Goal: Transaction & Acquisition: Book appointment/travel/reservation

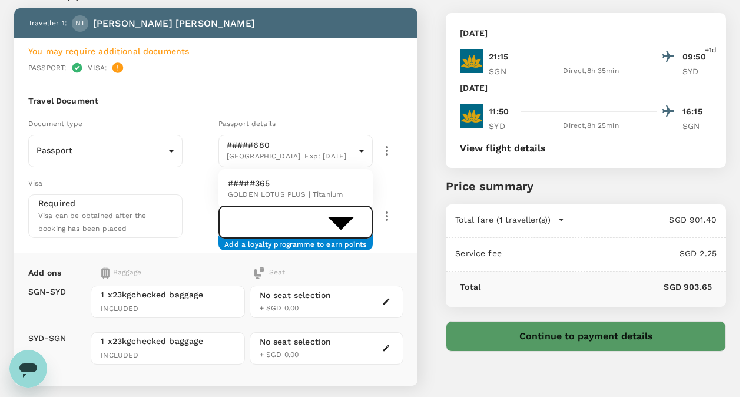
click at [255, 210] on body "Back to flight results Flight review Traveller(s) Traveller 1 : NT Nguyen Huong…" at bounding box center [374, 244] width 749 height 607
click at [262, 189] on p "#####365" at bounding box center [285, 183] width 115 height 12
type input "94ab4c17-f93c-4879-9224-7a298b1ea2fc"
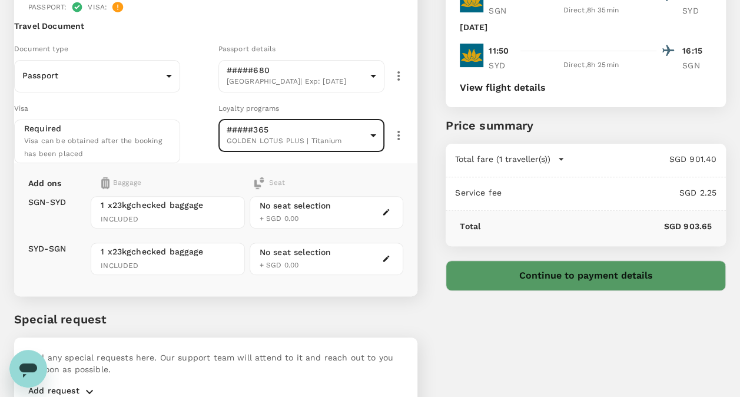
scroll to position [101, 0]
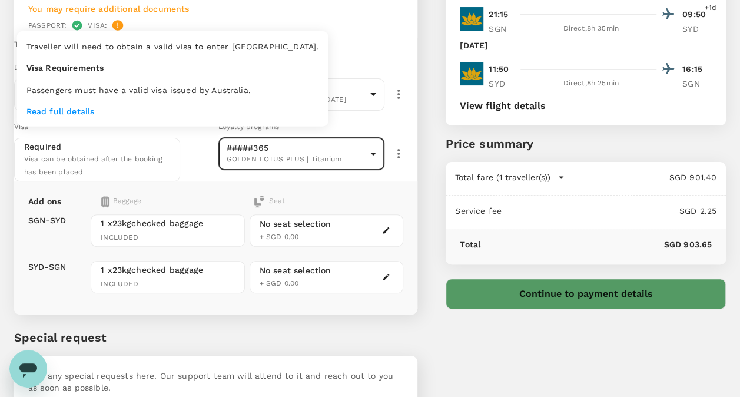
click at [117, 28] on icon at bounding box center [118, 25] width 11 height 11
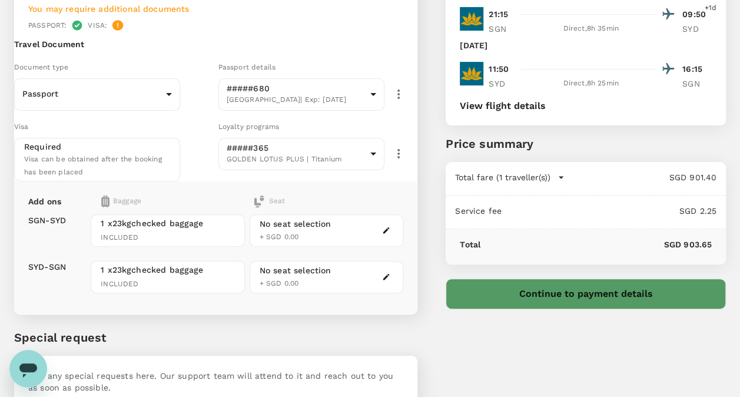
click at [253, 29] on div "Passport : Visa :" at bounding box center [215, 25] width 375 height 12
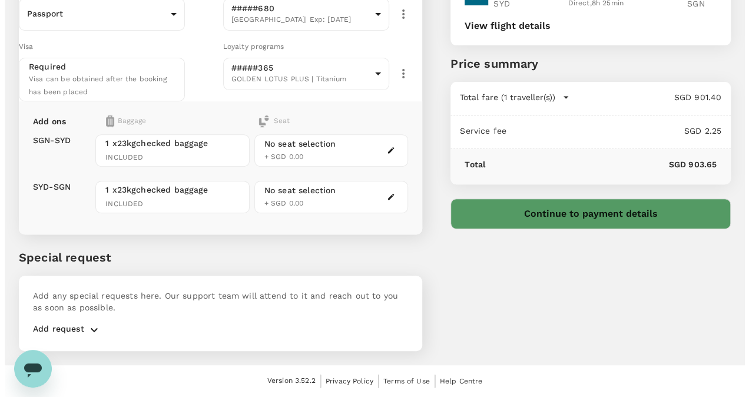
scroll to position [219, 0]
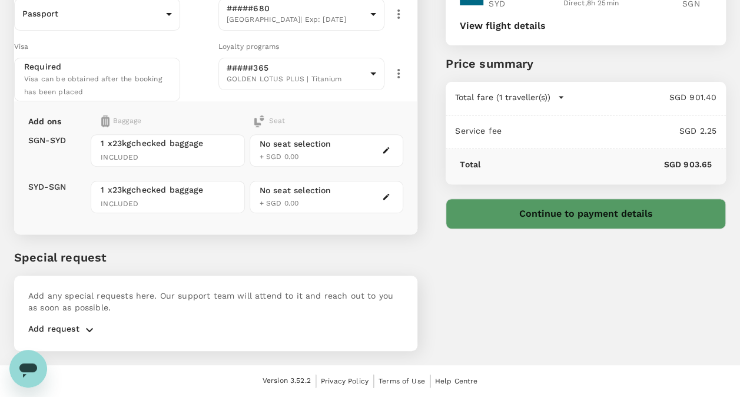
click at [594, 199] on button "Continue to payment details" at bounding box center [586, 214] width 280 height 31
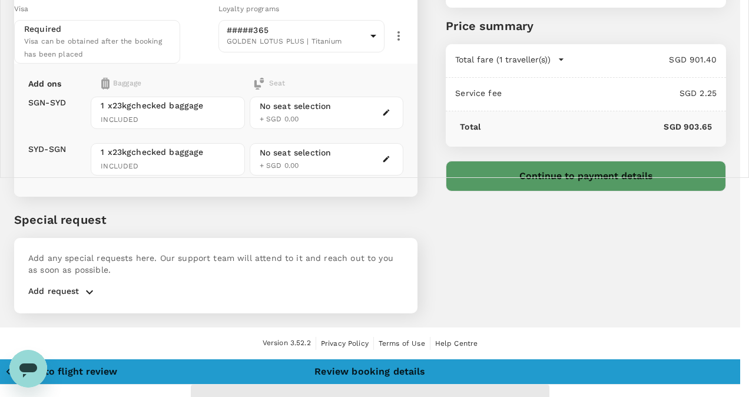
type input "9da82385-ea03-4e8d-b270-32b986f0971a"
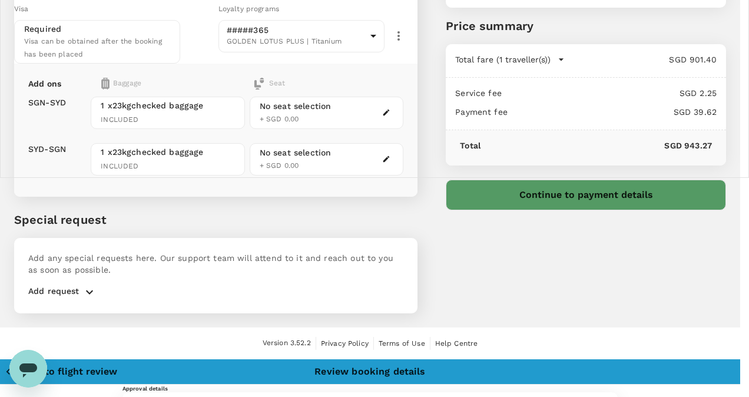
type textarea "Dear Ikai san, could you approve for air ticket to Supagas visit for me. Thank …"
